Goal: Task Accomplishment & Management: Complete application form

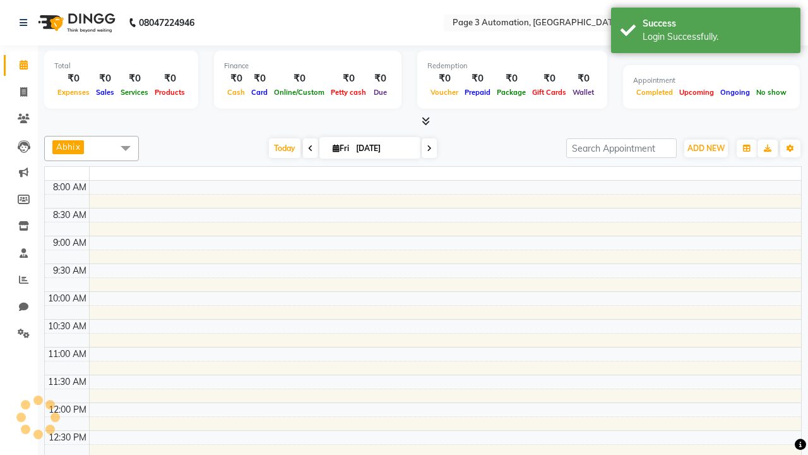
select select "en"
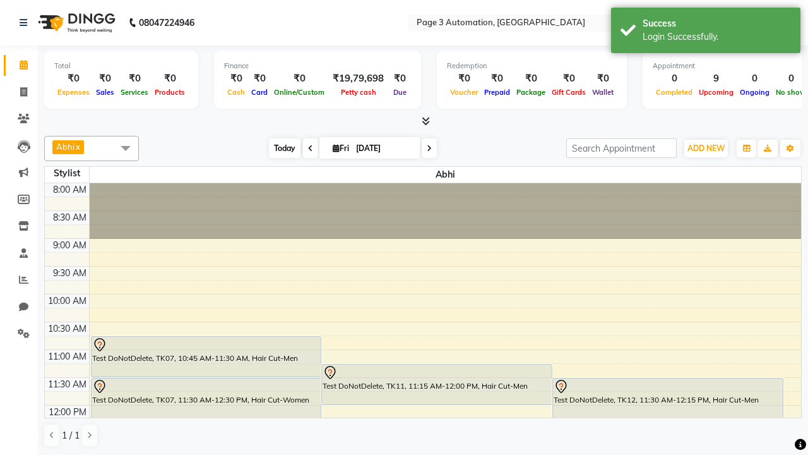
click at [278, 148] on span "Today" at bounding box center [285, 148] width 32 height 20
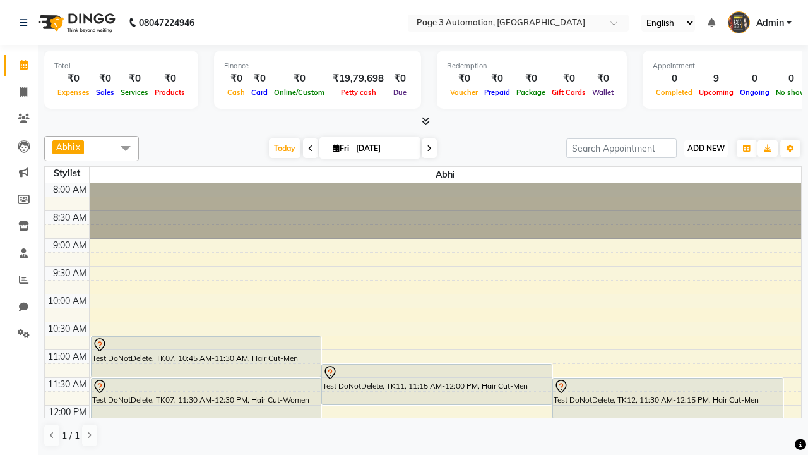
click at [706, 148] on span "ADD NEW" at bounding box center [706, 147] width 37 height 9
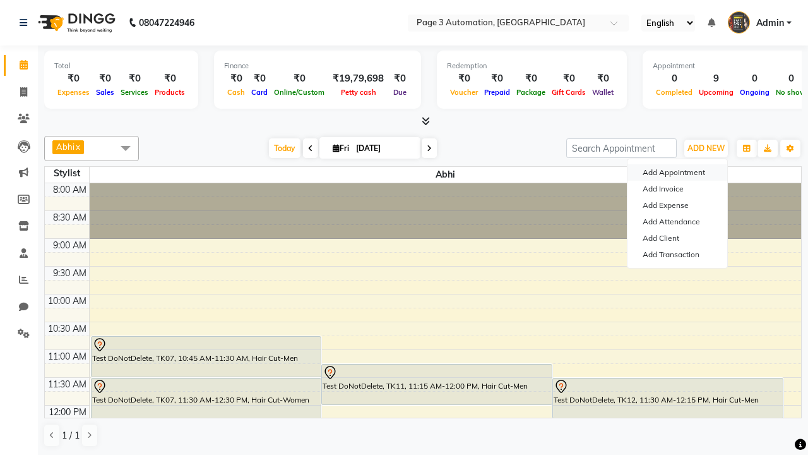
click at [678, 172] on button "Add Appointment" at bounding box center [678, 172] width 100 height 16
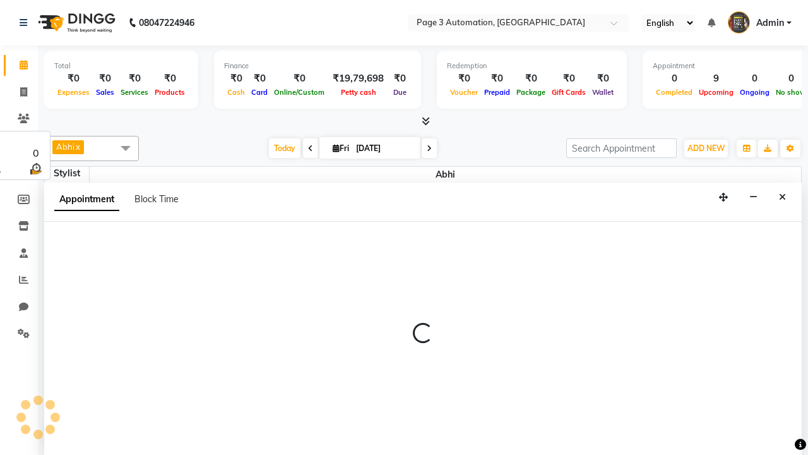
select select "tentative"
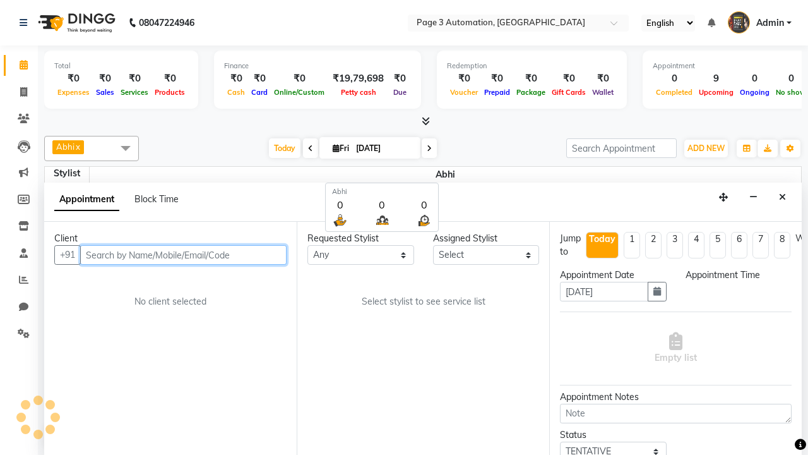
select select "540"
type input "8192346578"
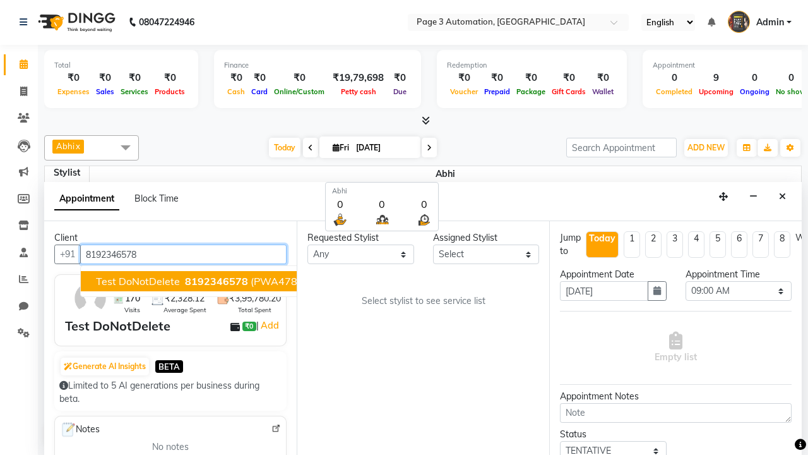
click at [185, 281] on span "8192346578" at bounding box center [216, 281] width 63 height 13
select select "711"
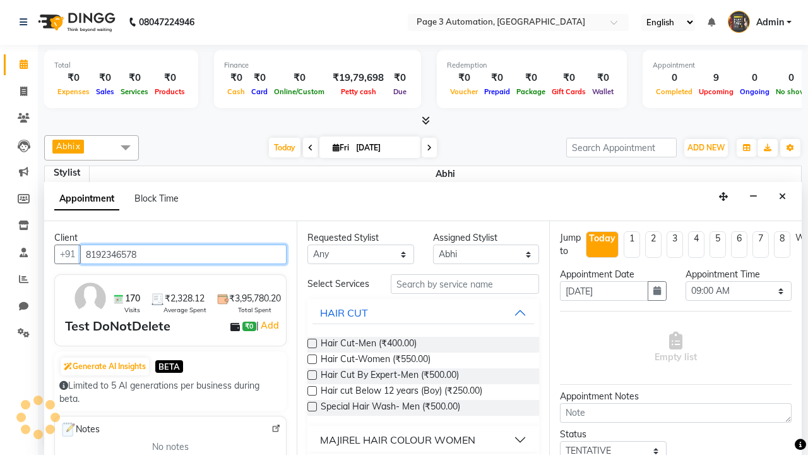
scroll to position [0, 0]
type input "8192346578"
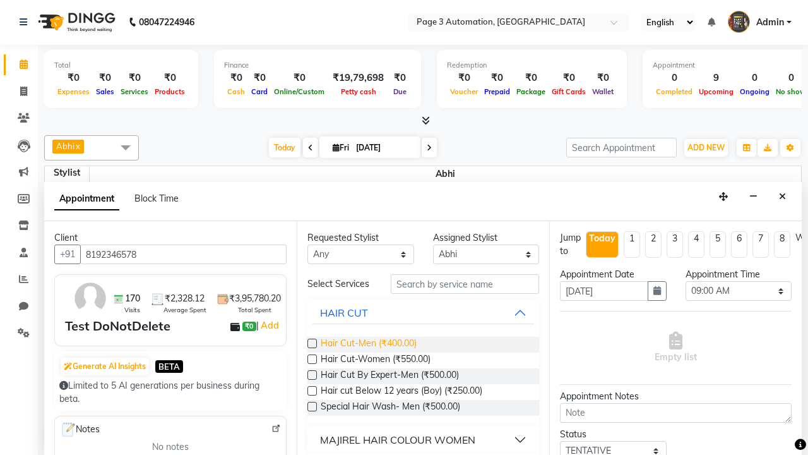
click at [368, 344] on span "Hair Cut-Men (₹400.00)" at bounding box center [369, 345] width 96 height 16
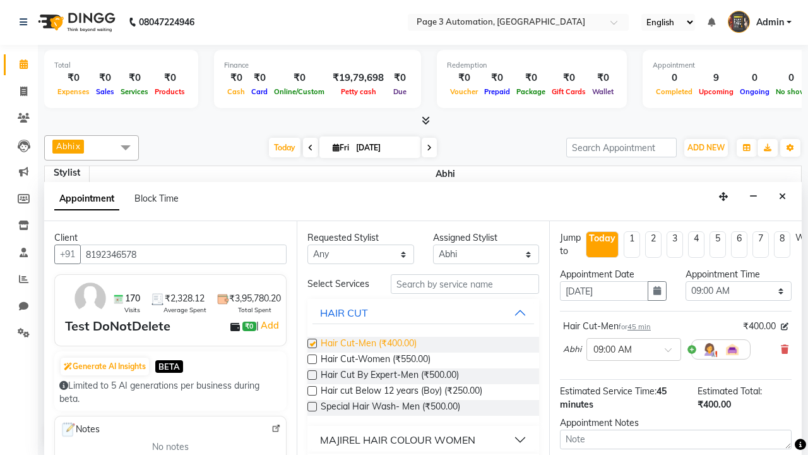
checkbox input "false"
select select "750"
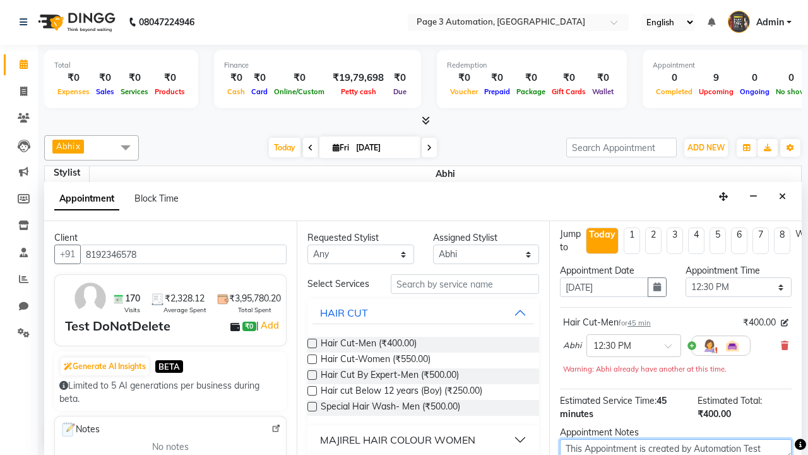
type textarea "This Appointment is created by Automation Test"
checkbox input "false"
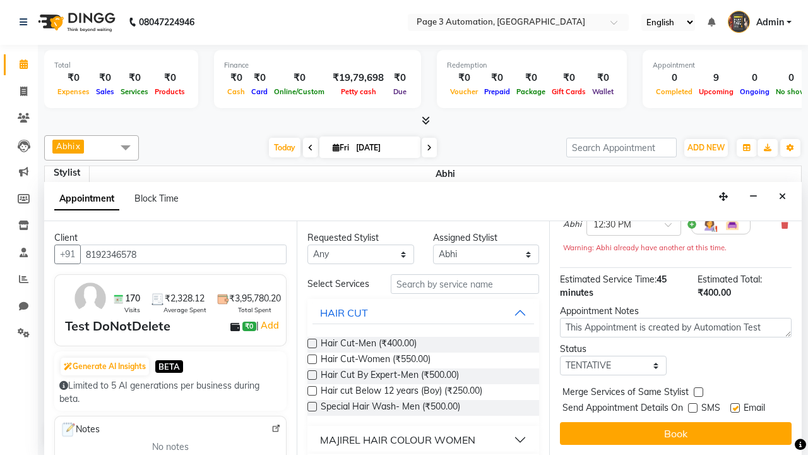
click at [735, 407] on label at bounding box center [735, 407] width 9 height 9
click at [735, 407] on input "checkbox" at bounding box center [735, 409] width 8 height 8
checkbox input "false"
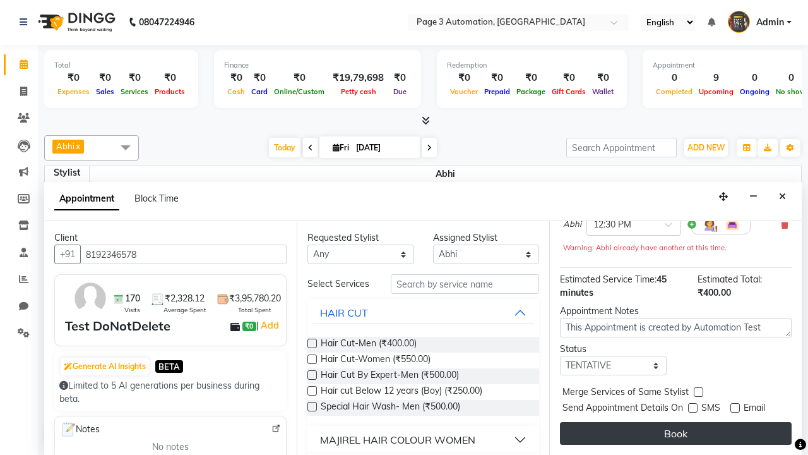
click at [676, 433] on button "Book" at bounding box center [676, 433] width 232 height 23
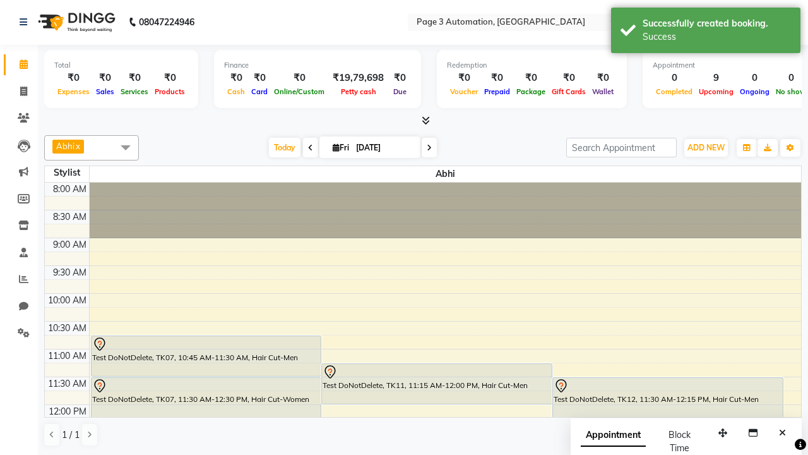
scroll to position [0, 0]
click at [706, 32] on div "Success" at bounding box center [717, 36] width 148 height 13
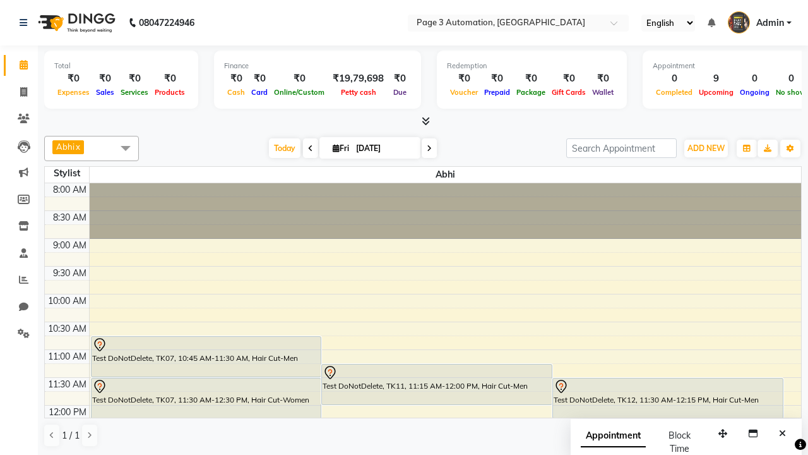
click at [126, 148] on span at bounding box center [125, 148] width 25 height 24
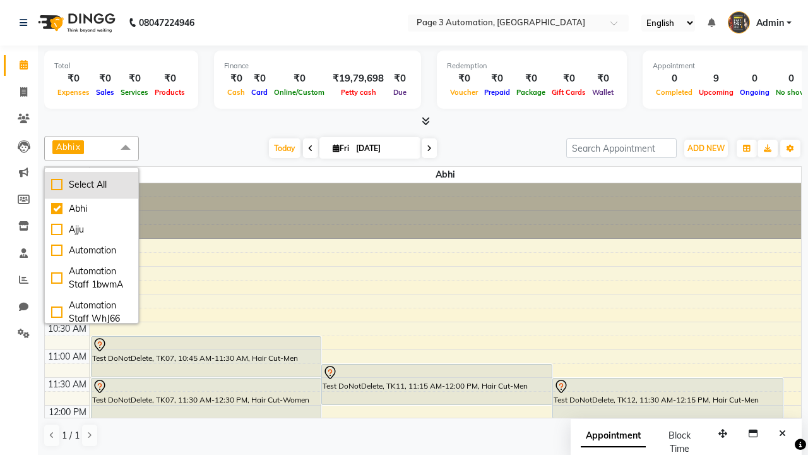
click at [92, 184] on div "Select All" at bounding box center [91, 184] width 81 height 13
checkbox input "true"
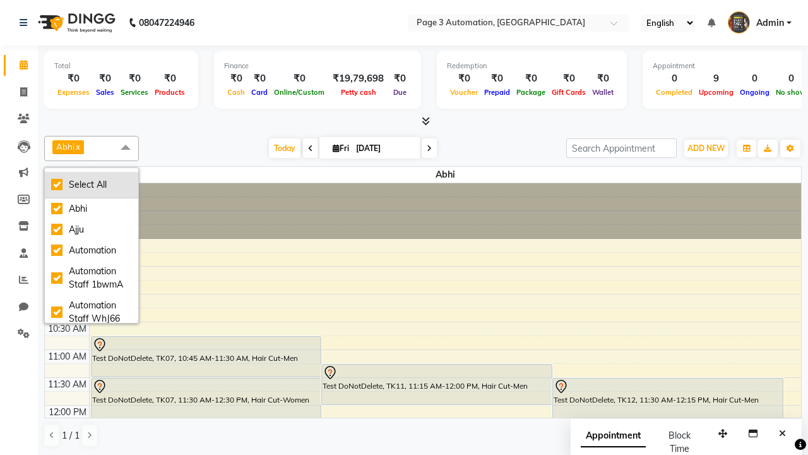
checkbox input "true"
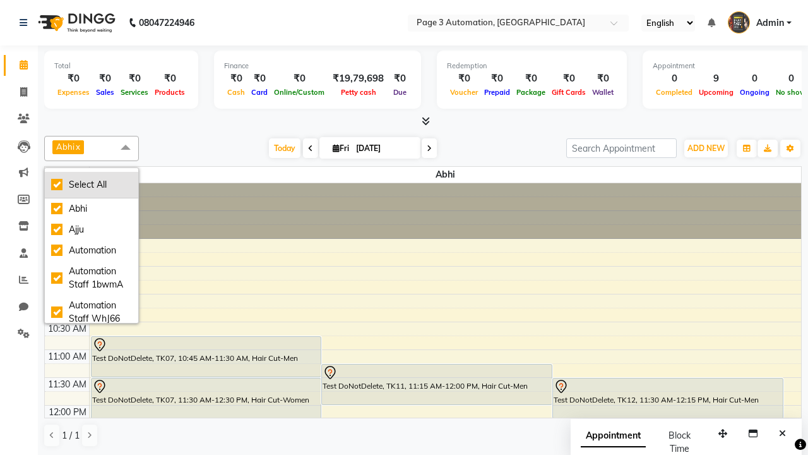
checkbox input "true"
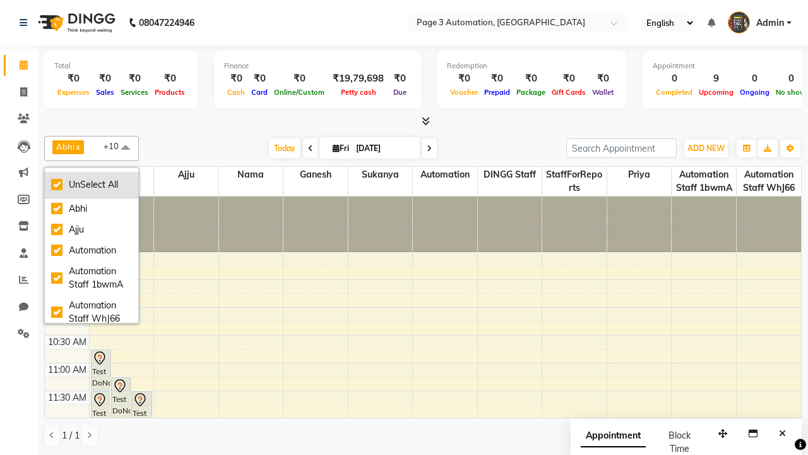
click at [92, 184] on div "UnSelect All" at bounding box center [91, 184] width 81 height 13
checkbox input "false"
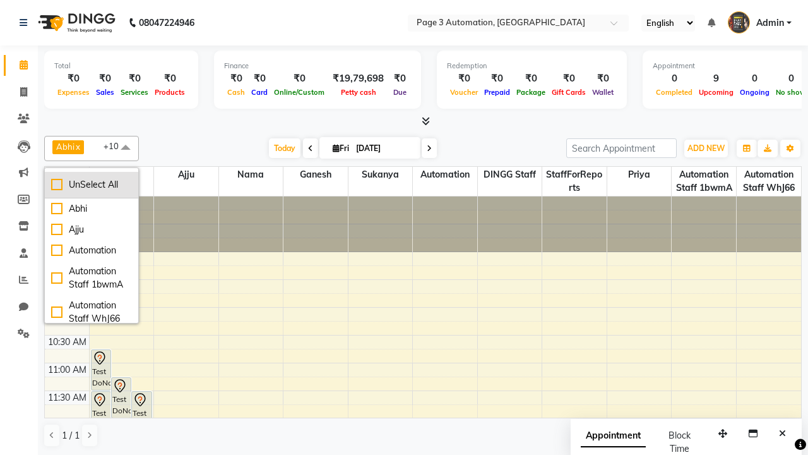
checkbox input "false"
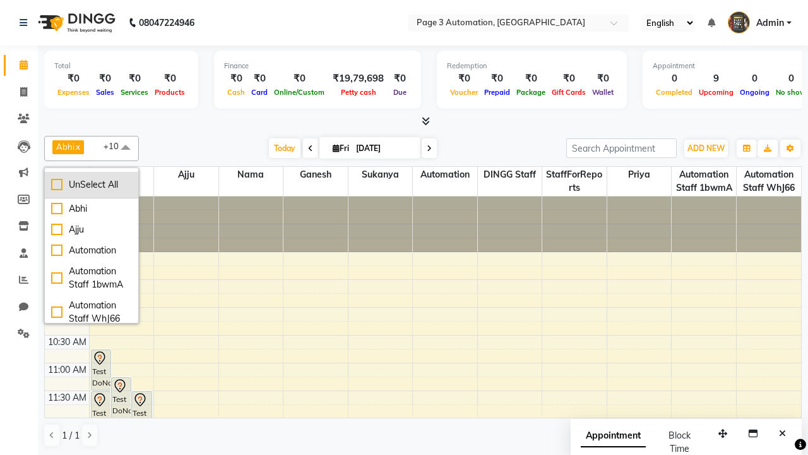
checkbox input "false"
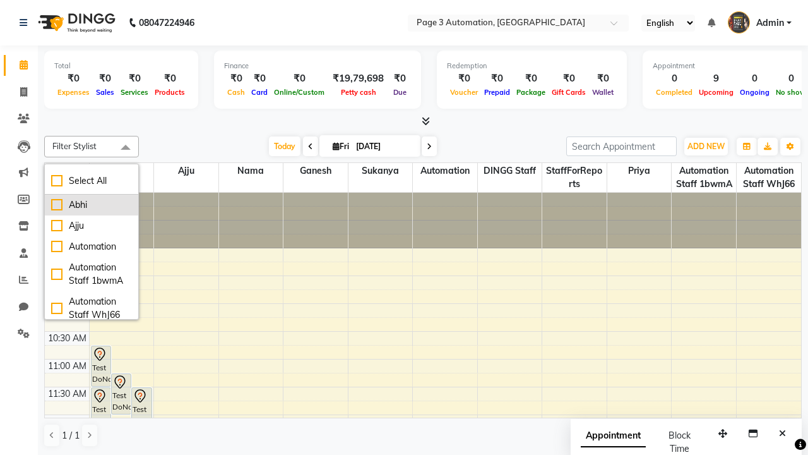
click at [92, 205] on div "Abhi" at bounding box center [91, 204] width 81 height 13
checkbox input "true"
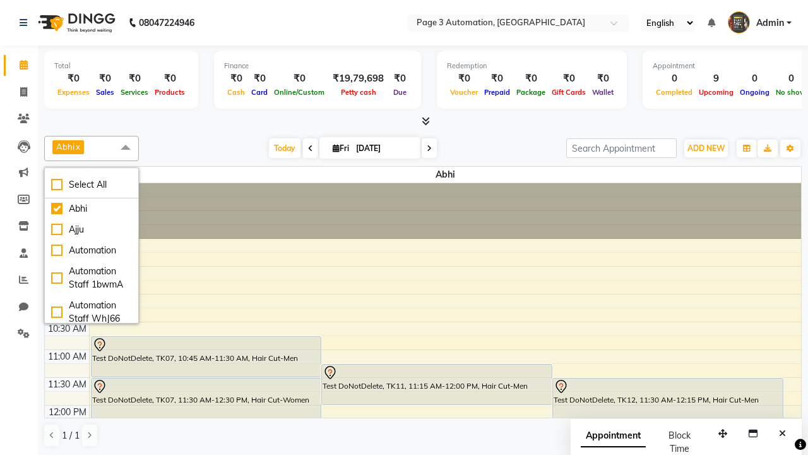
click at [126, 148] on span at bounding box center [125, 148] width 25 height 24
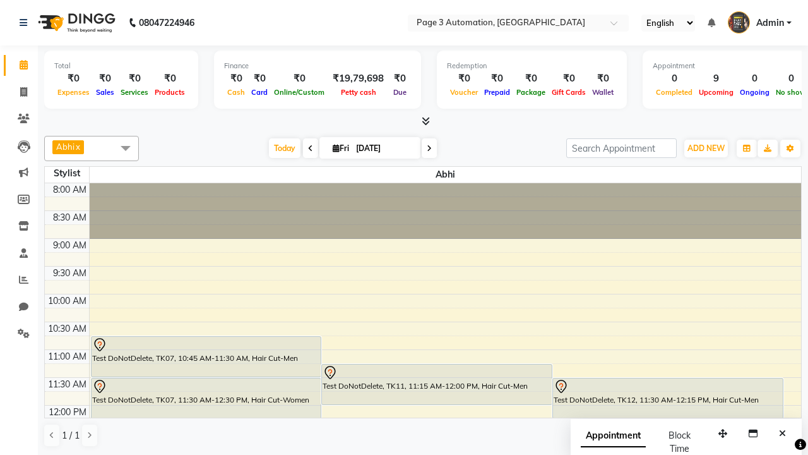
click at [263, 434] on div "Test DoNotDelete, TK13, 12:30 PM-01:15 PM, Hair Cut-Men" at bounding box center [264, 454] width 345 height 40
select select "7"
